Goal: Task Accomplishment & Management: Complete application form

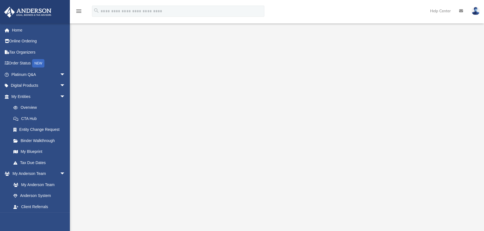
scroll to position [51, 0]
click at [60, 96] on span "arrow_drop_down" at bounding box center [65, 96] width 11 height 11
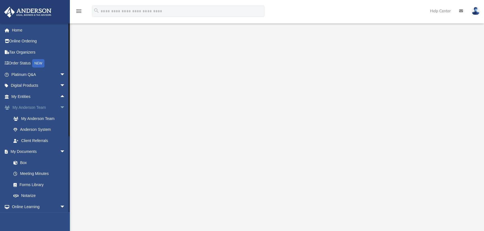
click at [60, 106] on span "arrow_drop_down" at bounding box center [65, 107] width 11 height 11
click at [60, 117] on span "arrow_drop_down" at bounding box center [65, 118] width 11 height 11
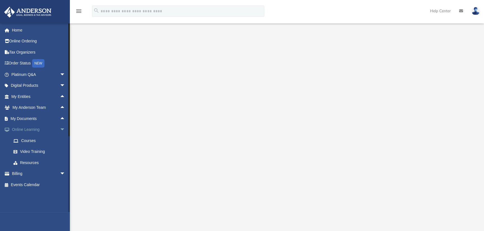
click at [60, 129] on span "arrow_drop_down" at bounding box center [65, 129] width 11 height 11
click at [60, 117] on span "arrow_drop_up" at bounding box center [65, 118] width 11 height 11
click at [34, 139] on link "Meeting Minutes" at bounding box center [41, 140] width 66 height 11
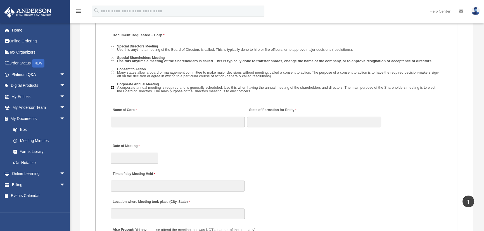
scroll to position [838, 0]
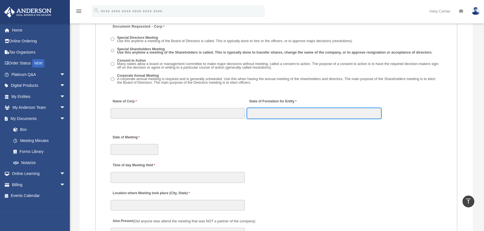
click at [266, 111] on input "State of Formation for Entity" at bounding box center [314, 113] width 134 height 11
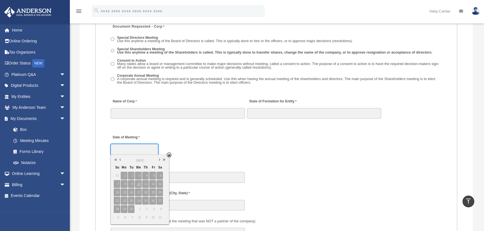
click at [123, 148] on input "Date of Meeting" at bounding box center [134, 149] width 47 height 11
click at [195, 145] on div "Date of Meeting" at bounding box center [276, 143] width 332 height 25
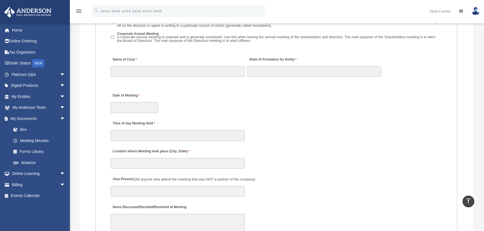
scroll to position [889, 0]
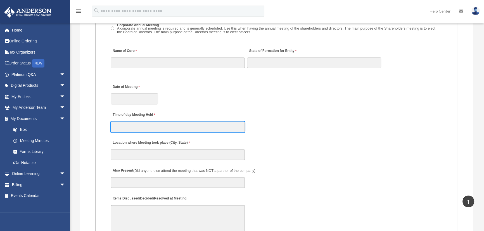
click at [130, 126] on input "Time of day Meeting Held" at bounding box center [178, 127] width 134 height 11
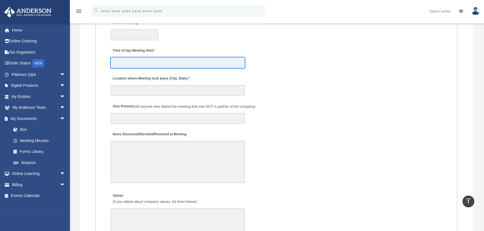
scroll to position [965, 0]
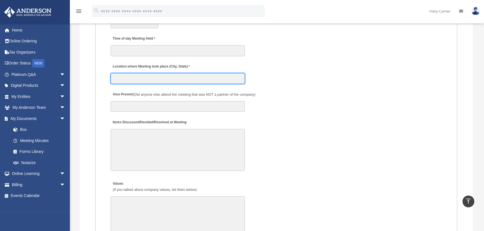
click at [136, 80] on input "Location where Meeting took place (City, State)" at bounding box center [178, 78] width 134 height 11
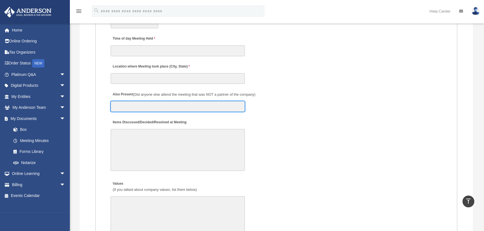
click at [128, 103] on input "Also Present (Did anyone else attend the meeting that was NOT a partner of the …" at bounding box center [178, 106] width 134 height 11
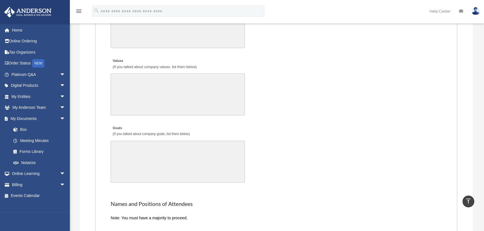
scroll to position [1092, 0]
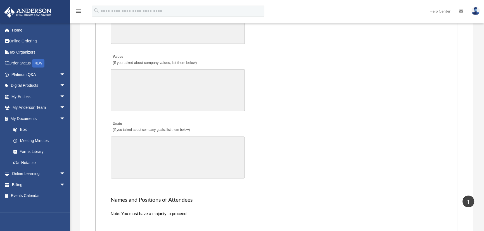
click at [172, 152] on textarea "Goals (If you talked about company goals, list them below)" at bounding box center [178, 158] width 134 height 42
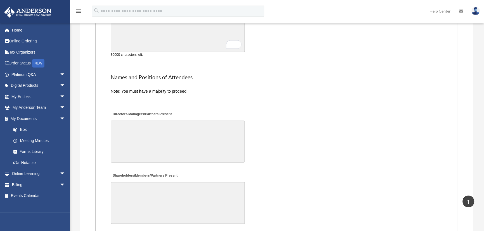
scroll to position [1219, 0]
